Goal: Find specific page/section: Find specific page/section

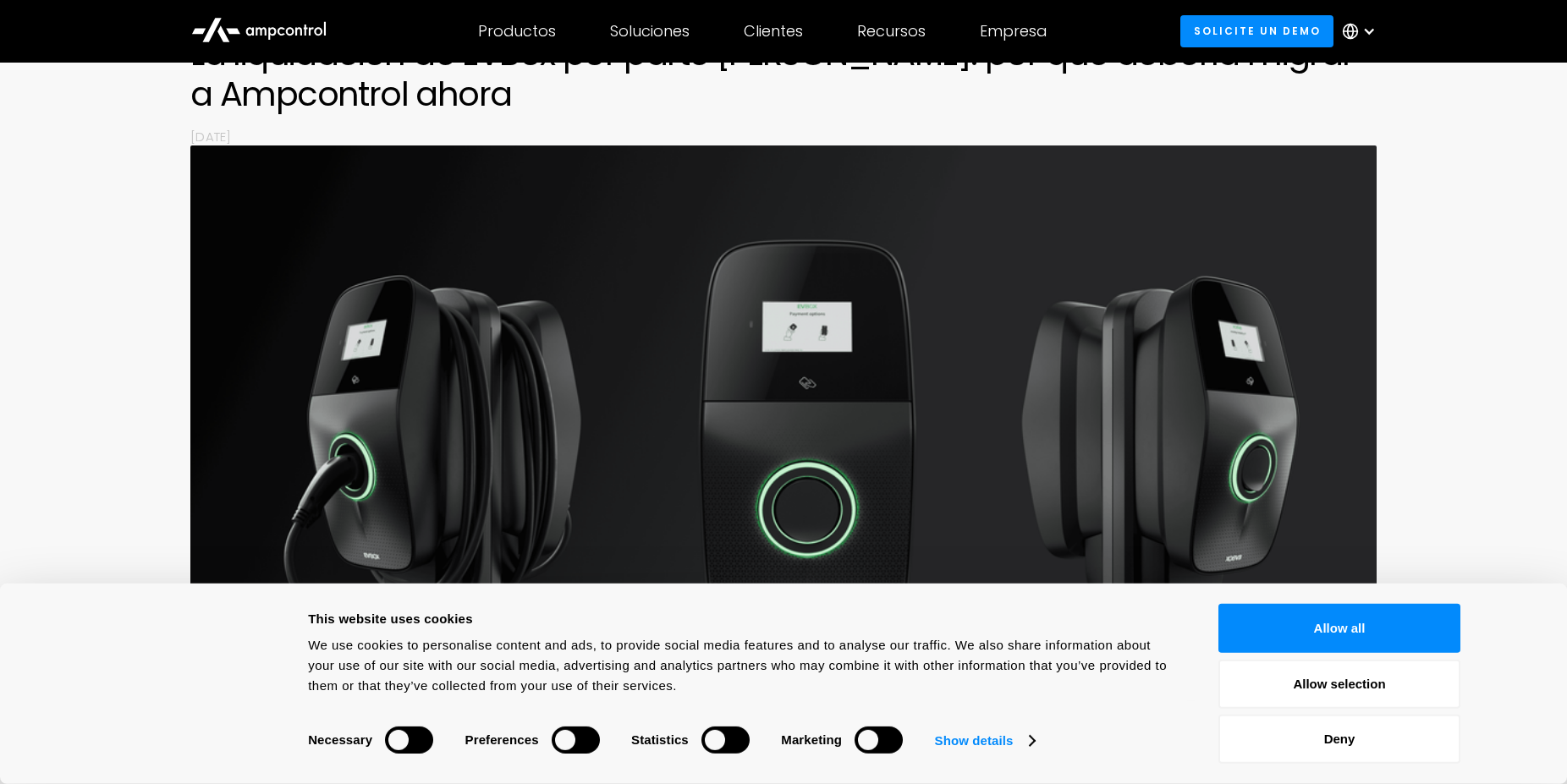
scroll to position [258, 0]
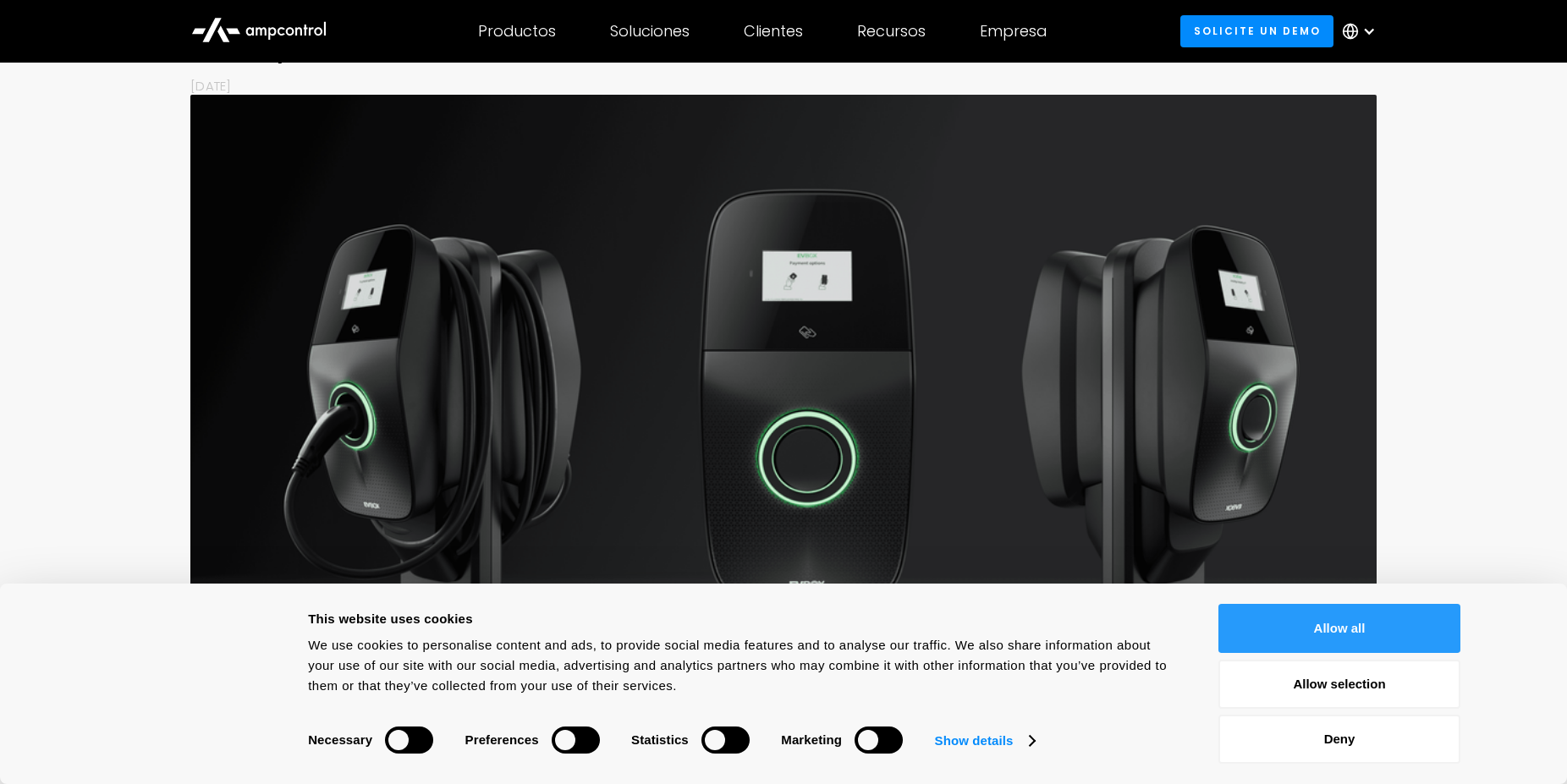
click at [1330, 641] on button "Allow all" at bounding box center [1339, 629] width 242 height 49
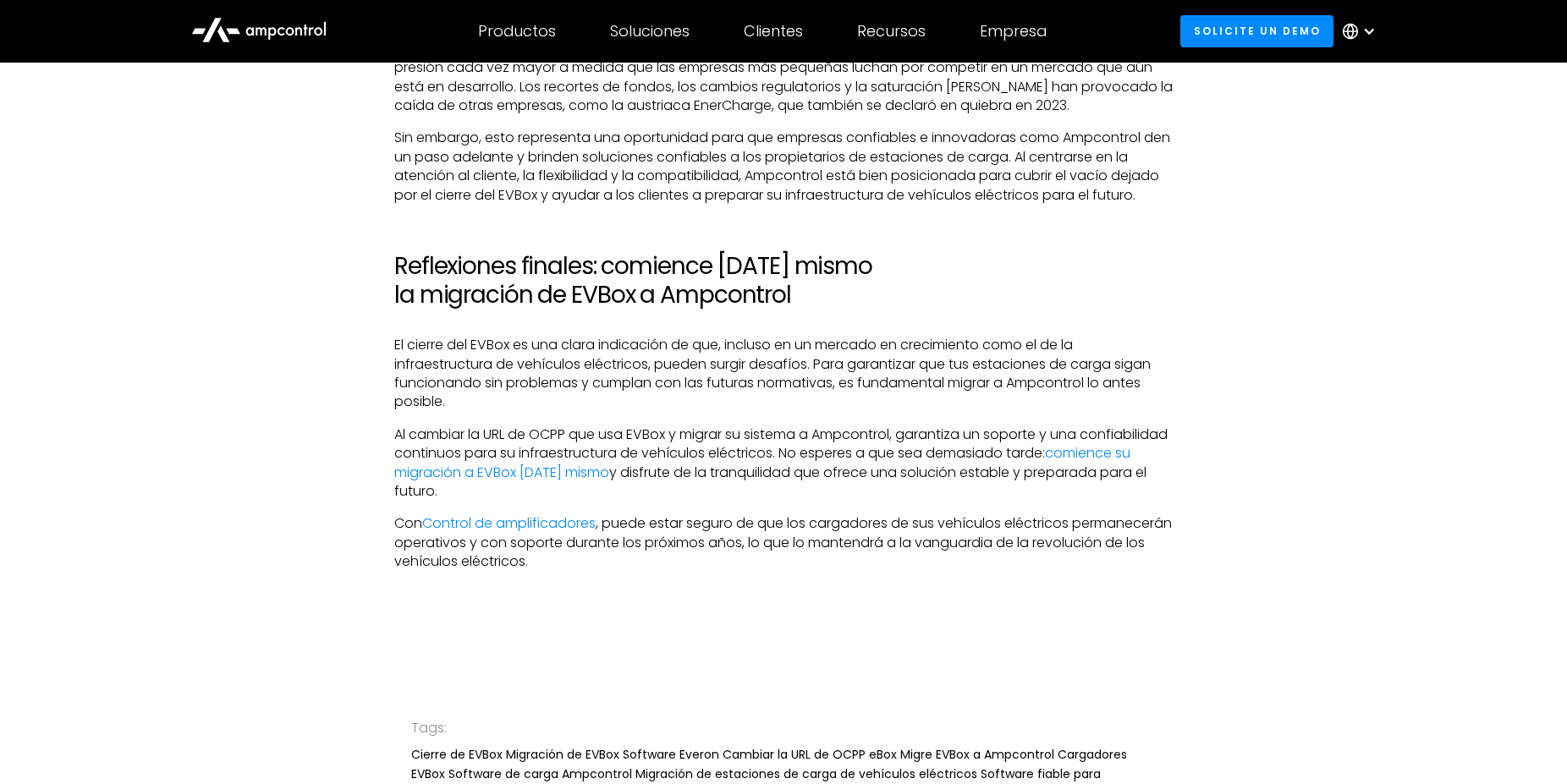
scroll to position [3537, 0]
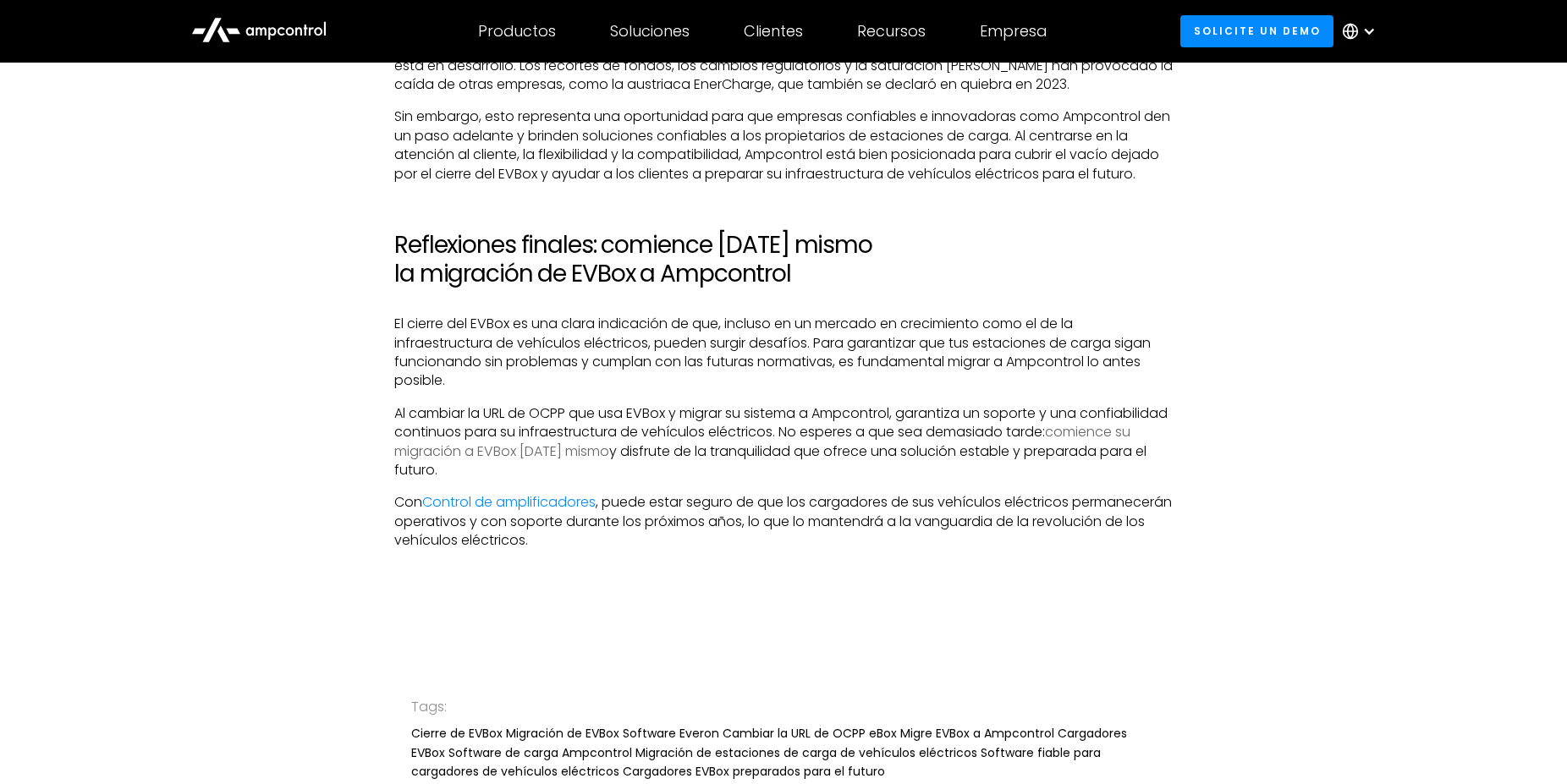
click at [652, 422] on link "comience su migración a EVBox hoy mismo" at bounding box center [762, 441] width 736 height 38
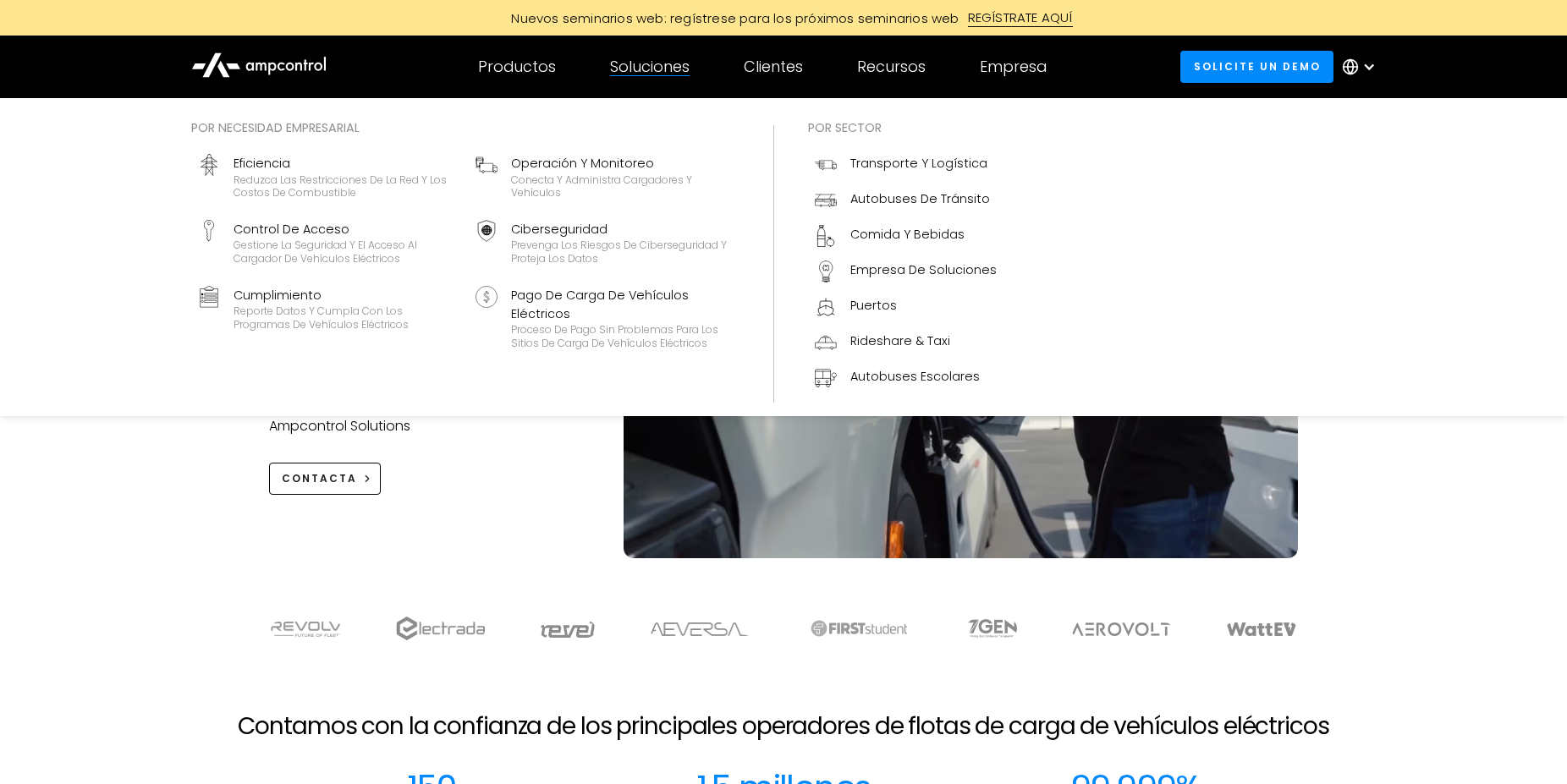
click at [643, 63] on div "Soluciones" at bounding box center [649, 66] width 79 height 19
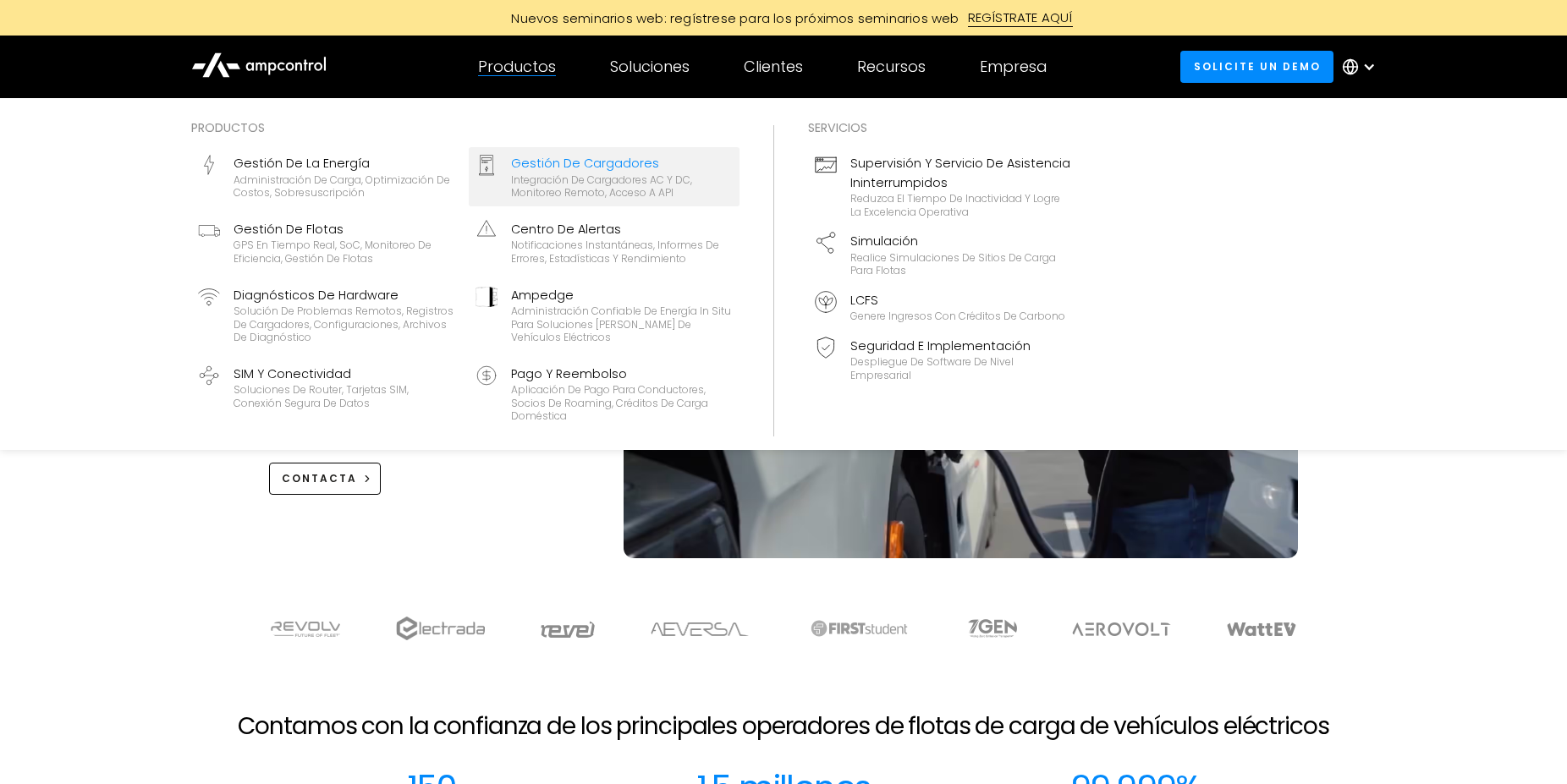
click at [567, 175] on div "Integración de cargadores AC y DC, monitoreo remoto, acceso a API" at bounding box center [621, 187] width 221 height 26
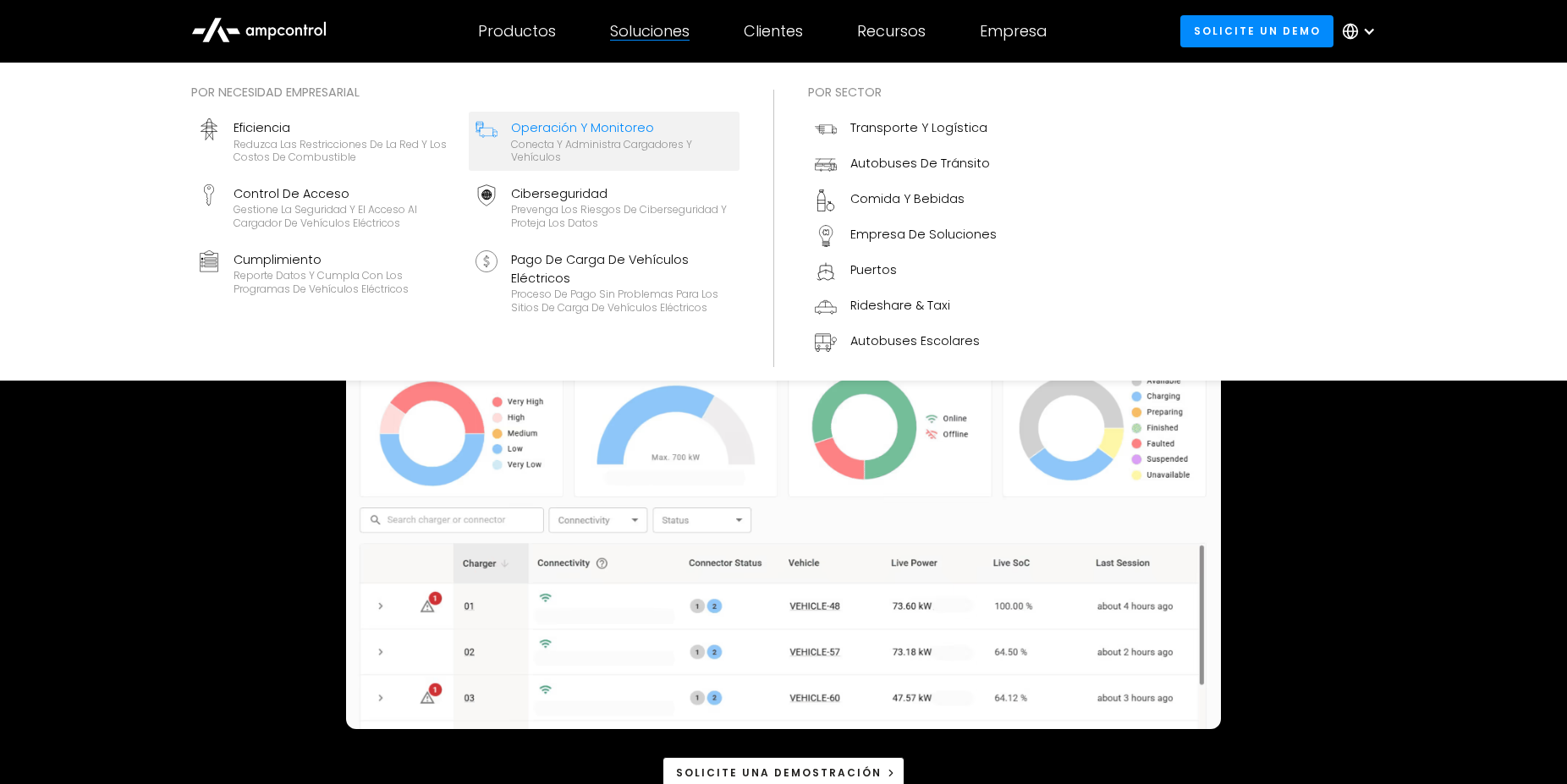
click at [608, 144] on div "Conecta y administra cargadores y vehículos" at bounding box center [621, 151] width 221 height 26
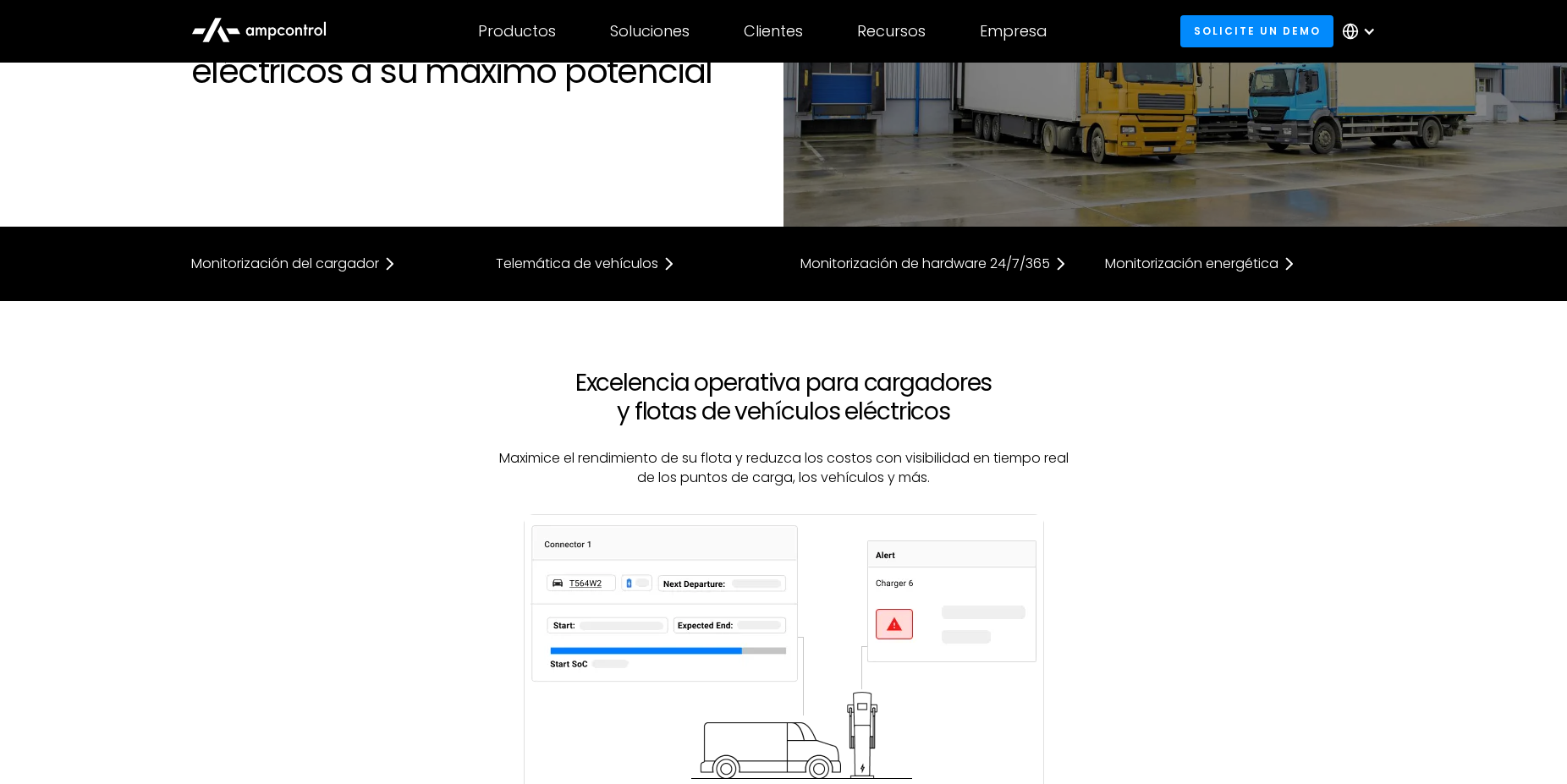
scroll to position [173, 0]
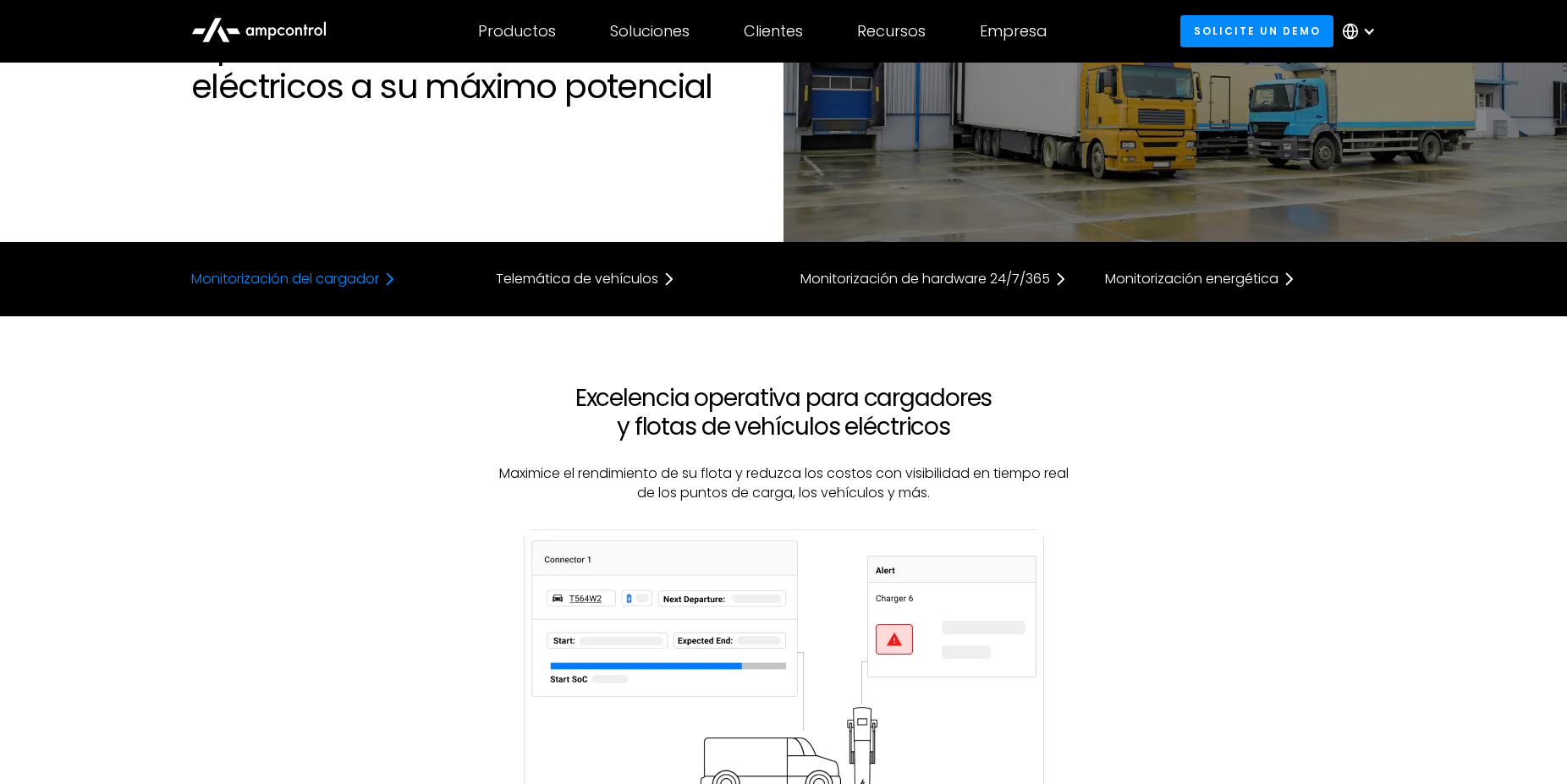
click at [373, 279] on div "Monitorización del cargador" at bounding box center [285, 279] width 188 height 13
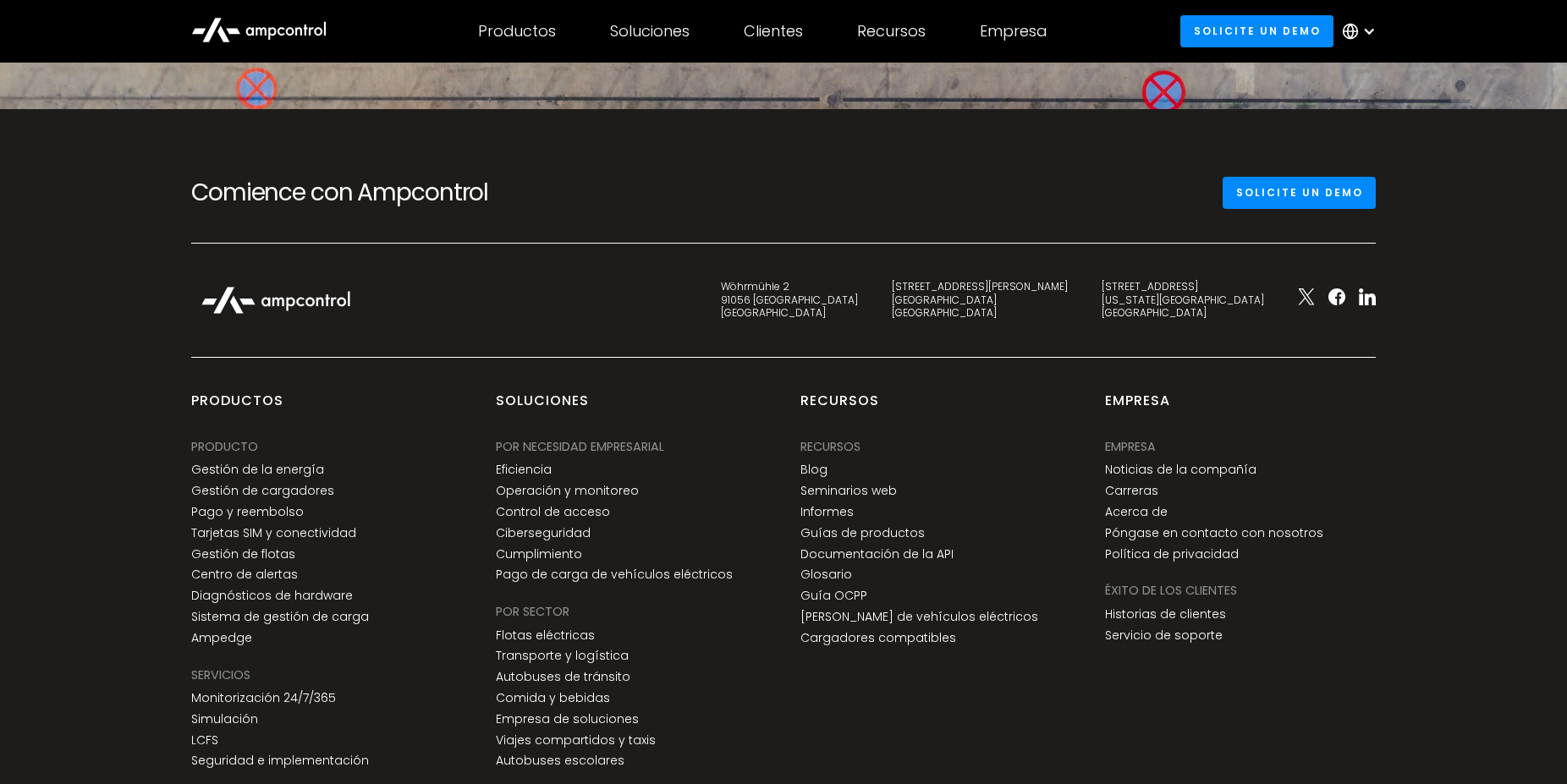
scroll to position [6694, 0]
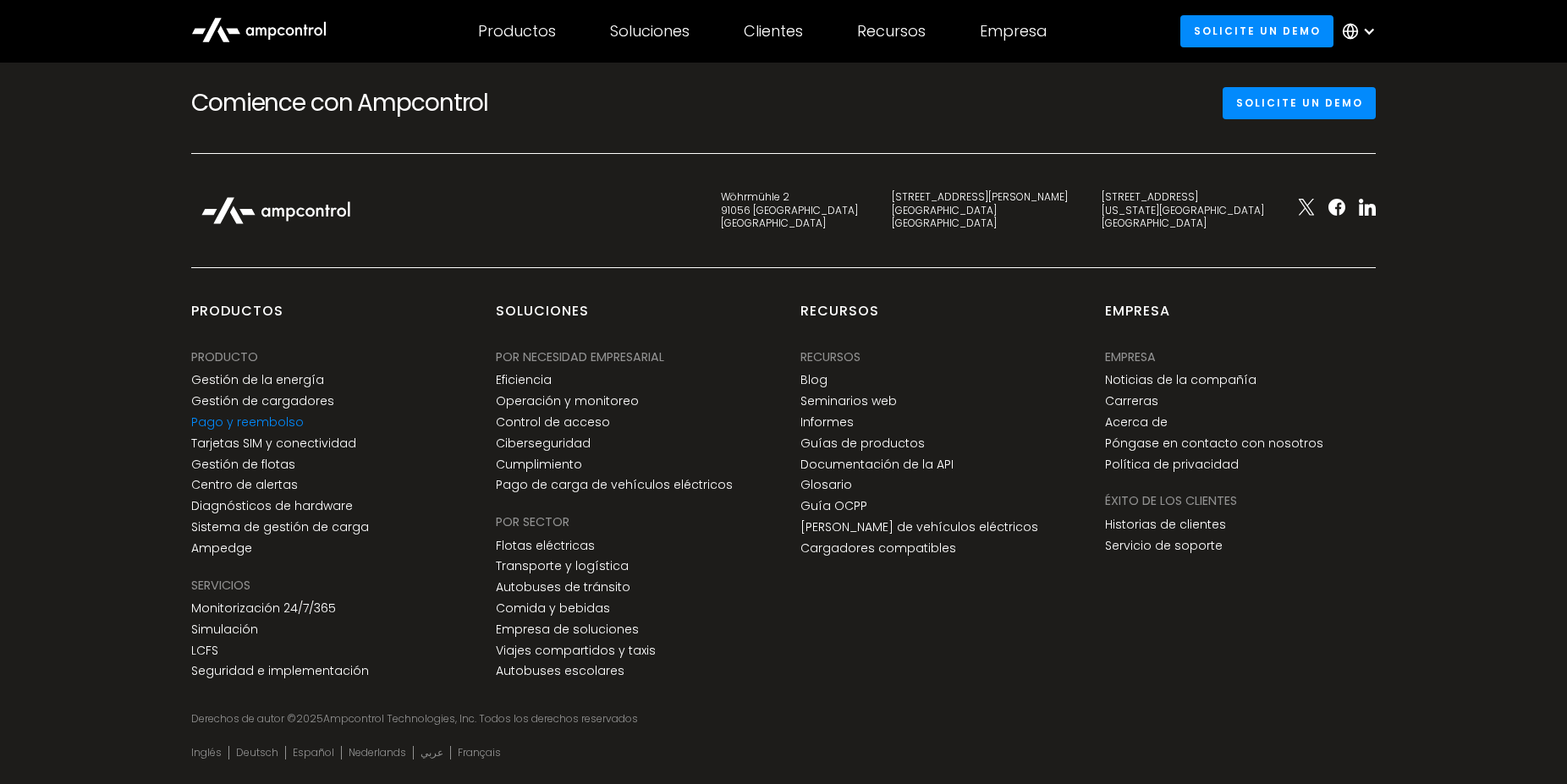
click at [270, 415] on link "Pago y reembolso" at bounding box center [248, 422] width 113 height 14
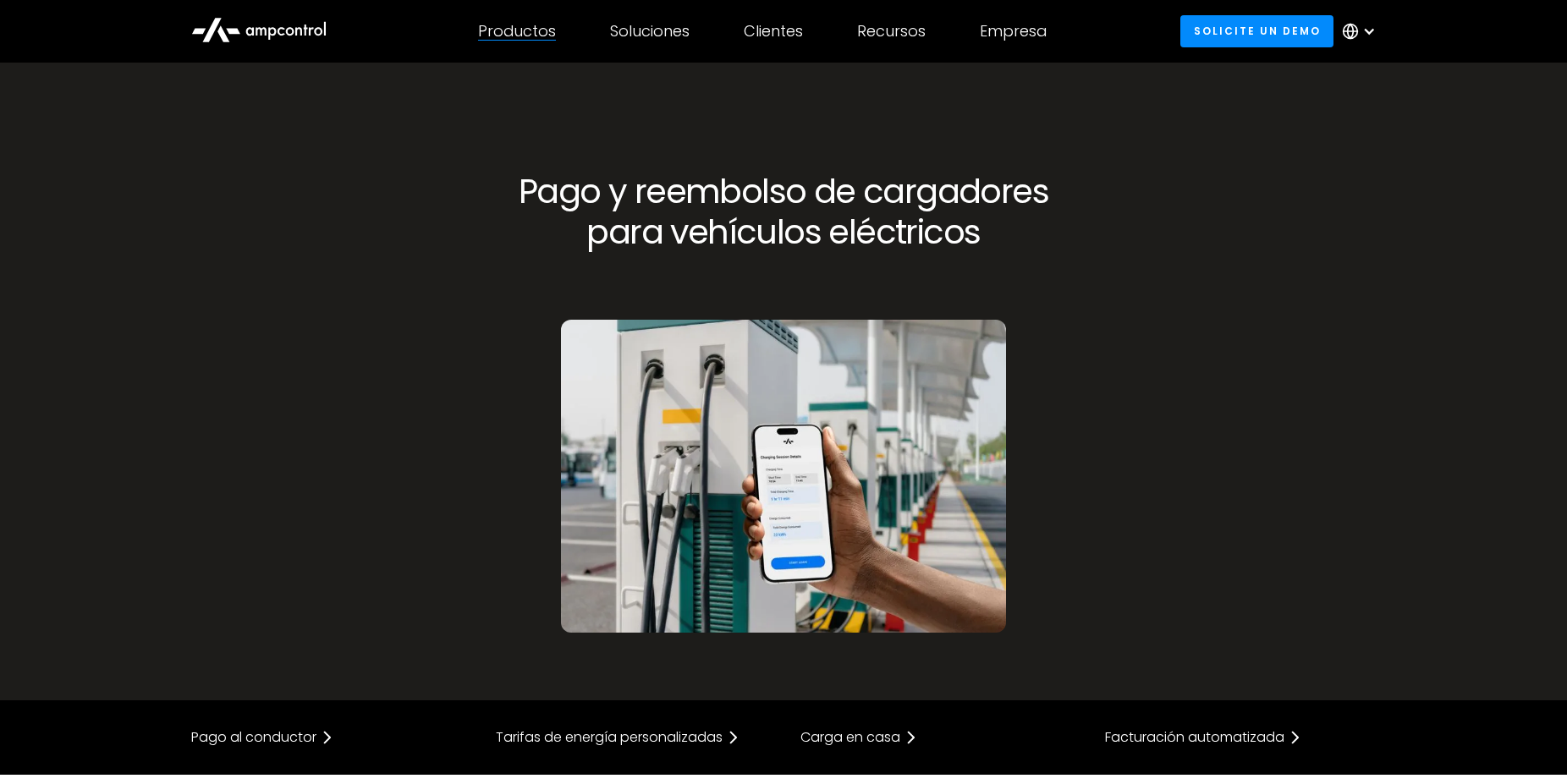
click at [560, 26] on div "Productos Productos Gestión de la energía Administración de carga, optimización…" at bounding box center [517, 31] width 132 height 59
click at [633, 32] on div "Soluciones" at bounding box center [649, 31] width 79 height 19
